Goal: Task Accomplishment & Management: Use online tool/utility

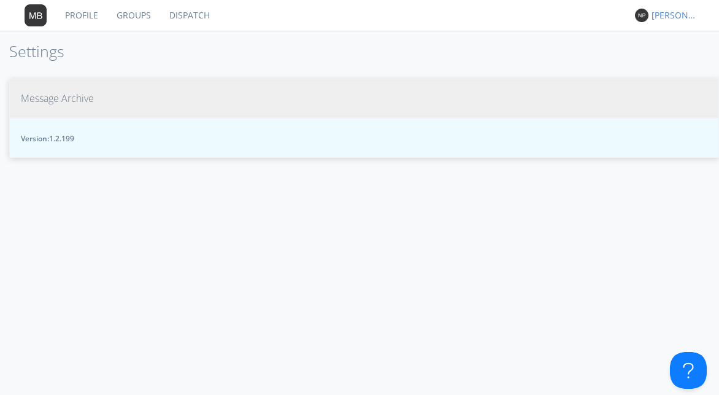
click at [35, 85] on button "Message Archive" at bounding box center [364, 99] width 710 height 40
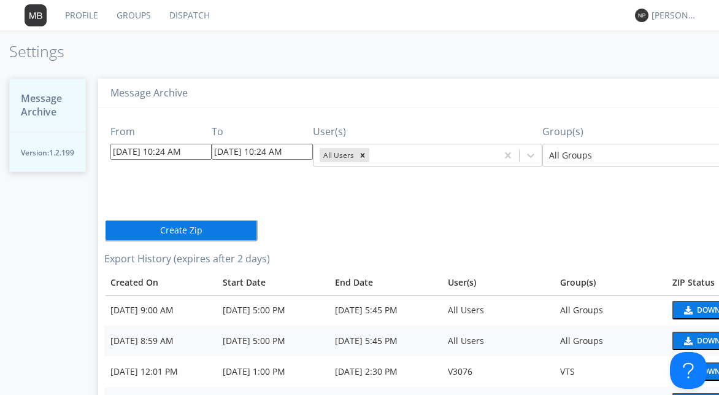
click at [126, 150] on input "[DATE] 10:24 AM" at bounding box center [160, 152] width 101 height 16
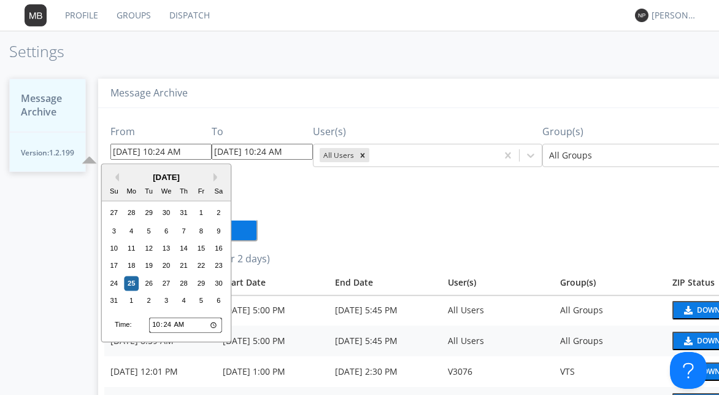
click at [121, 152] on input "[DATE] 10:24 AM" at bounding box center [160, 152] width 101 height 16
type input "[DATE] 10:24 AM"
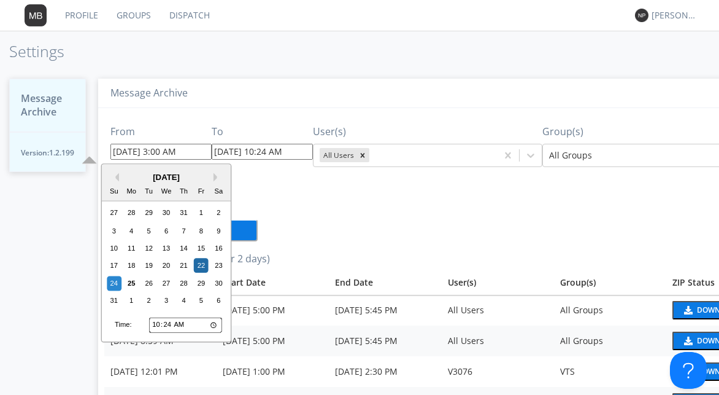
click at [160, 153] on input "[DATE] 3:00 AM" at bounding box center [160, 152] width 101 height 16
click at [168, 151] on input "[DATE] 3:00 AM" at bounding box center [160, 152] width 101 height 16
click at [175, 153] on input "[DATE] 3:00 AM" at bounding box center [160, 152] width 101 height 16
type input "[DATE] 3:00 PM"
click at [290, 156] on input "[DATE] 10:24 AM" at bounding box center [262, 152] width 101 height 16
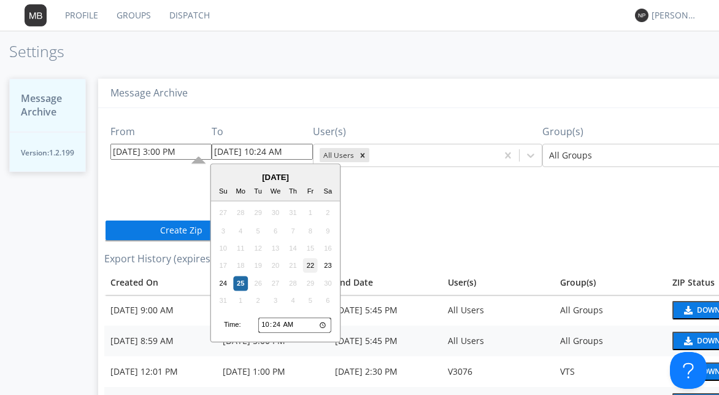
click at [314, 265] on div "22" at bounding box center [310, 265] width 15 height 15
drag, startPoint x: 260, startPoint y: 152, endPoint x: 272, endPoint y: 149, distance: 12.5
click at [272, 149] on input "[DATE] 10:24 AM" at bounding box center [262, 152] width 101 height 16
type input "[DATE] 5:00 PM"
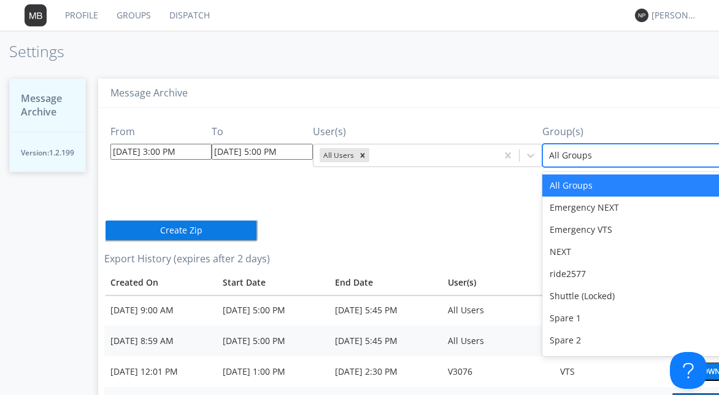
click at [567, 153] on div at bounding box center [634, 155] width 171 height 15
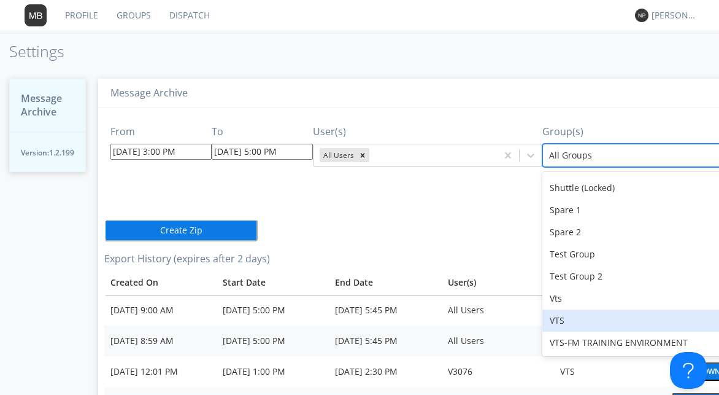
click at [565, 319] on div "VTS" at bounding box center [656, 320] width 229 height 22
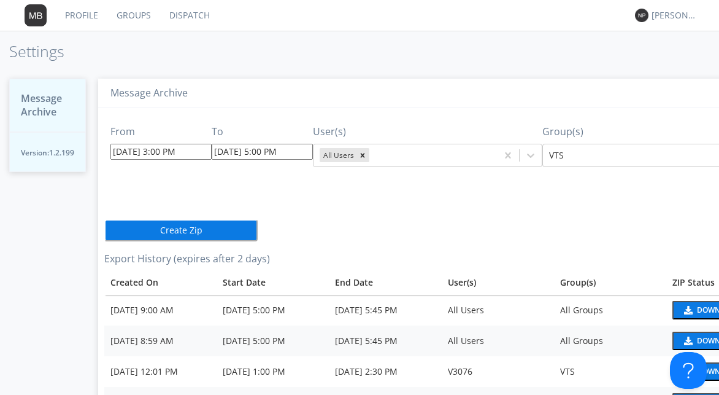
drag, startPoint x: 183, startPoint y: 231, endPoint x: 191, endPoint y: 202, distance: 29.9
click at [173, 230] on button "Create Zip" at bounding box center [180, 230] width 153 height 22
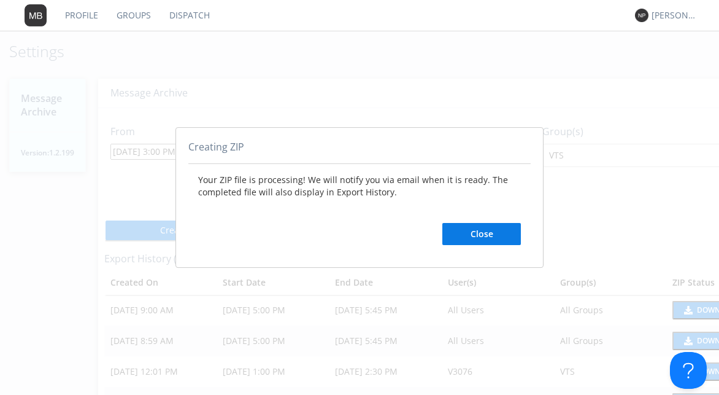
click at [495, 230] on button "Close" at bounding box center [481, 234] width 79 height 22
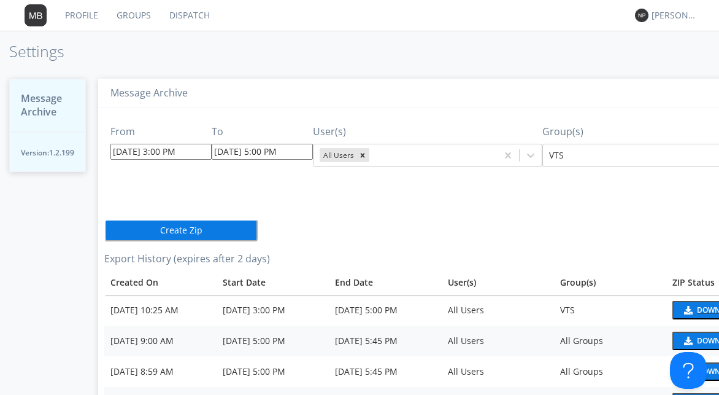
click at [682, 308] on button "Download" at bounding box center [710, 310] width 77 height 18
click at [697, 309] on div "Download" at bounding box center [719, 309] width 44 height 7
